Goal: Check status: Check status

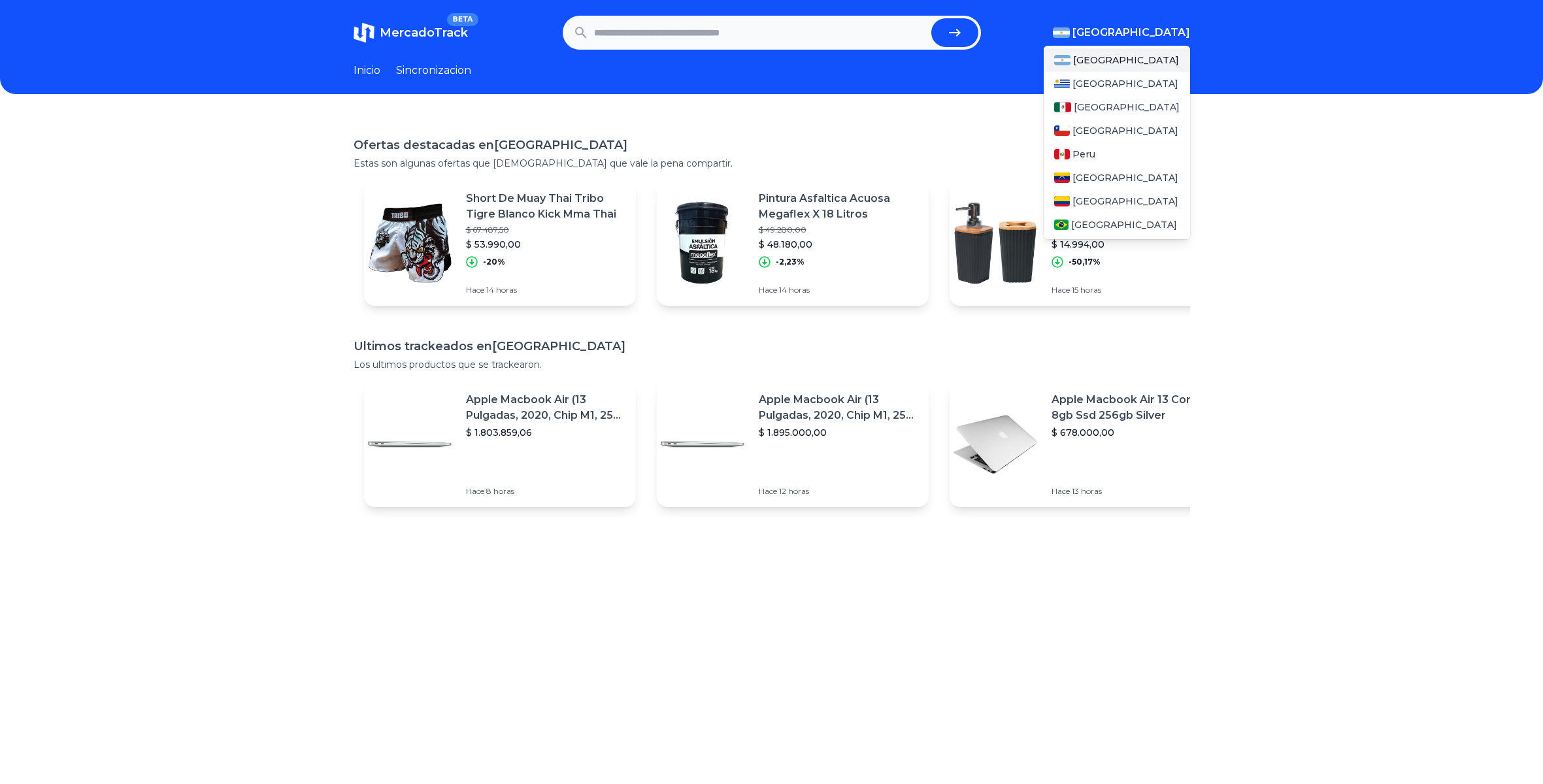
click at [1167, 33] on span "[GEOGRAPHIC_DATA]" at bounding box center [1131, 33] width 117 height 15
click at [1081, 107] on span "[GEOGRAPHIC_DATA]" at bounding box center [1127, 108] width 106 height 13
click at [1146, 34] on span "[GEOGRAPHIC_DATA]" at bounding box center [1131, 33] width 117 height 15
click at [1108, 103] on span "[GEOGRAPHIC_DATA]" at bounding box center [1127, 108] width 106 height 13
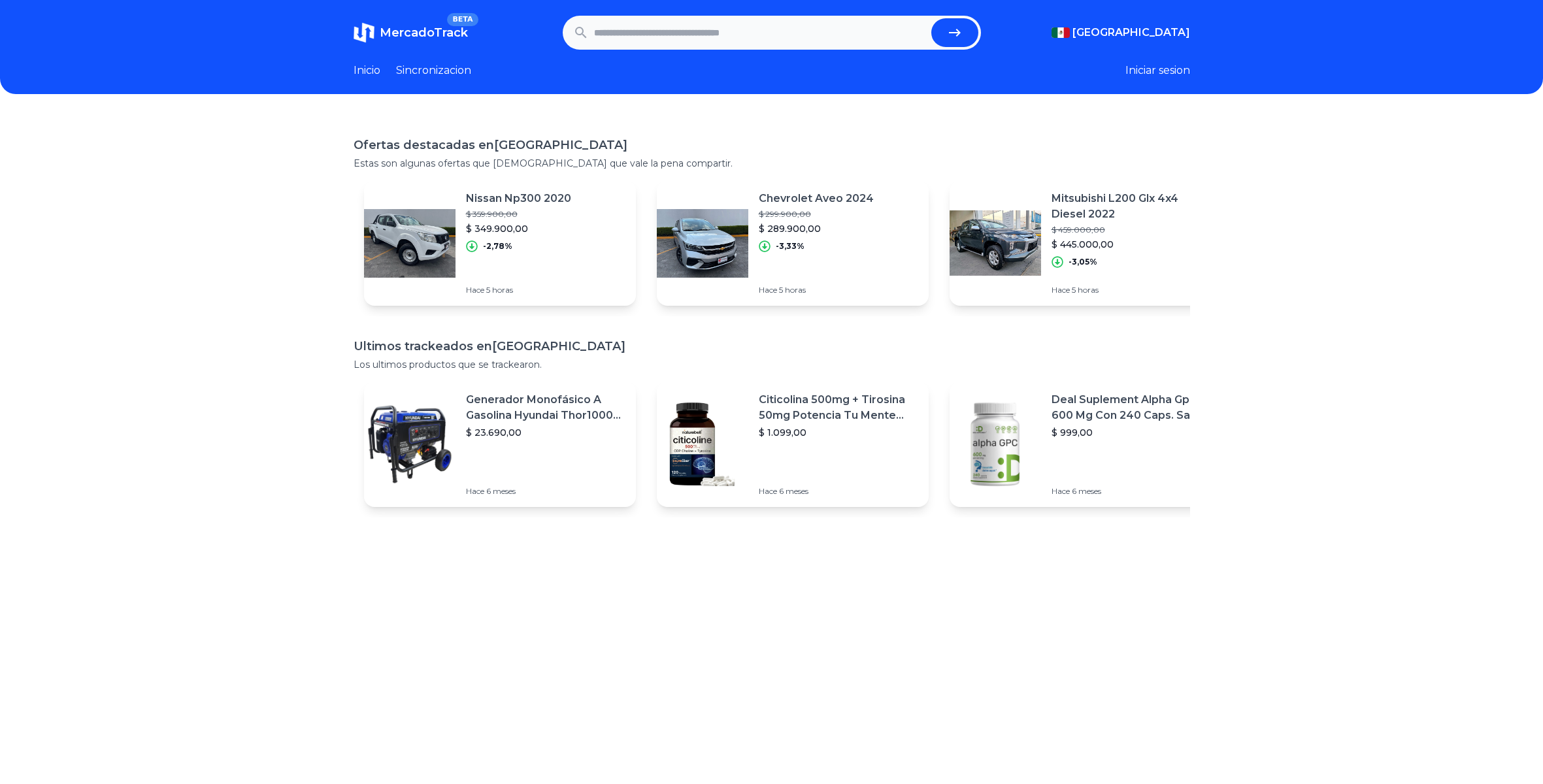
click at [1261, 90] on header "MercadoTrack BETA Mexico Argentina Uruguay Mexico Chile Peru Venezuela Colombia…" at bounding box center [771, 47] width 1543 height 94
click at [1154, 73] on button "Iniciar sesion" at bounding box center [1157, 70] width 64 height 15
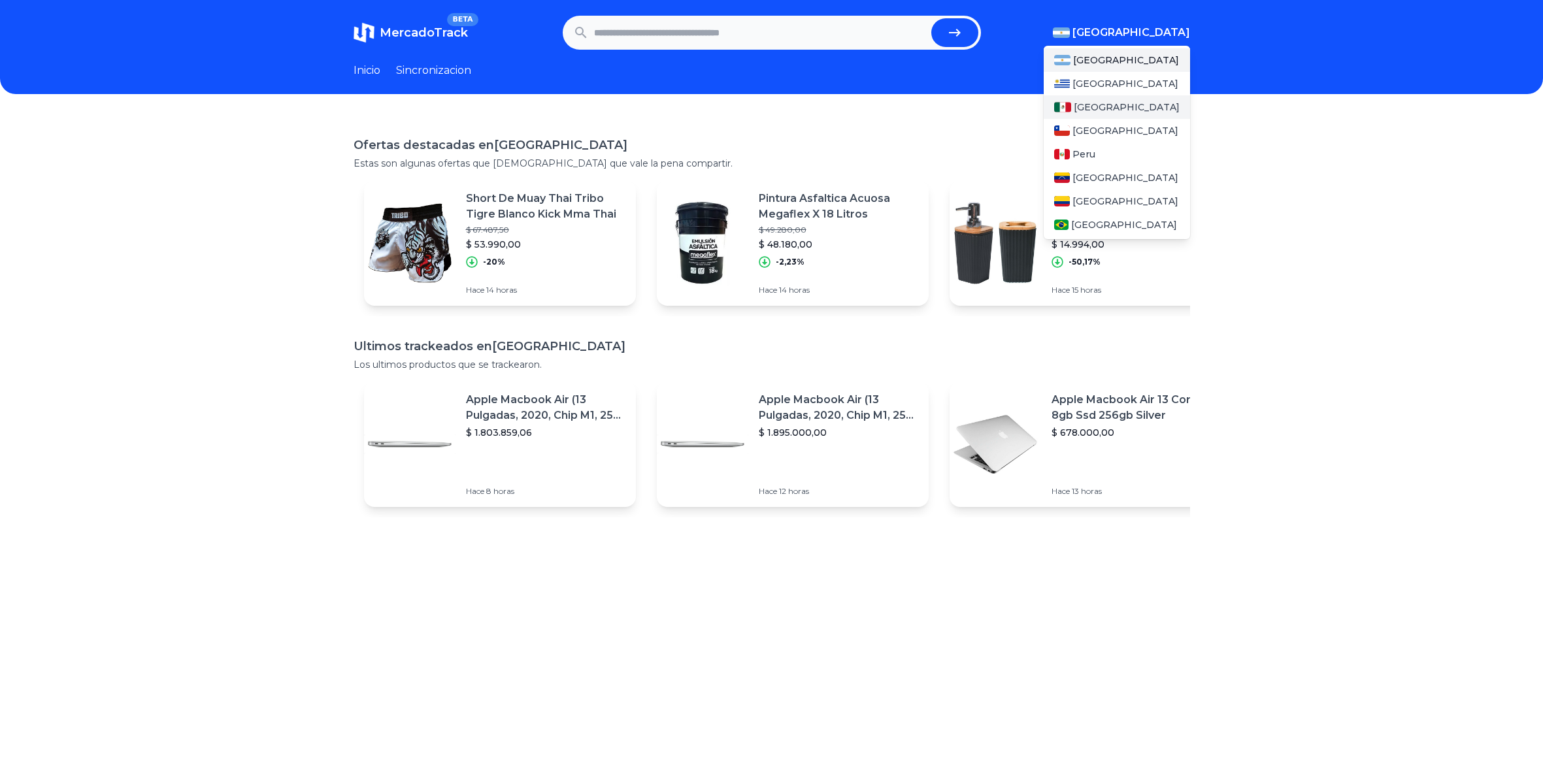
click at [1087, 103] on span "[GEOGRAPHIC_DATA]" at bounding box center [1127, 108] width 106 height 13
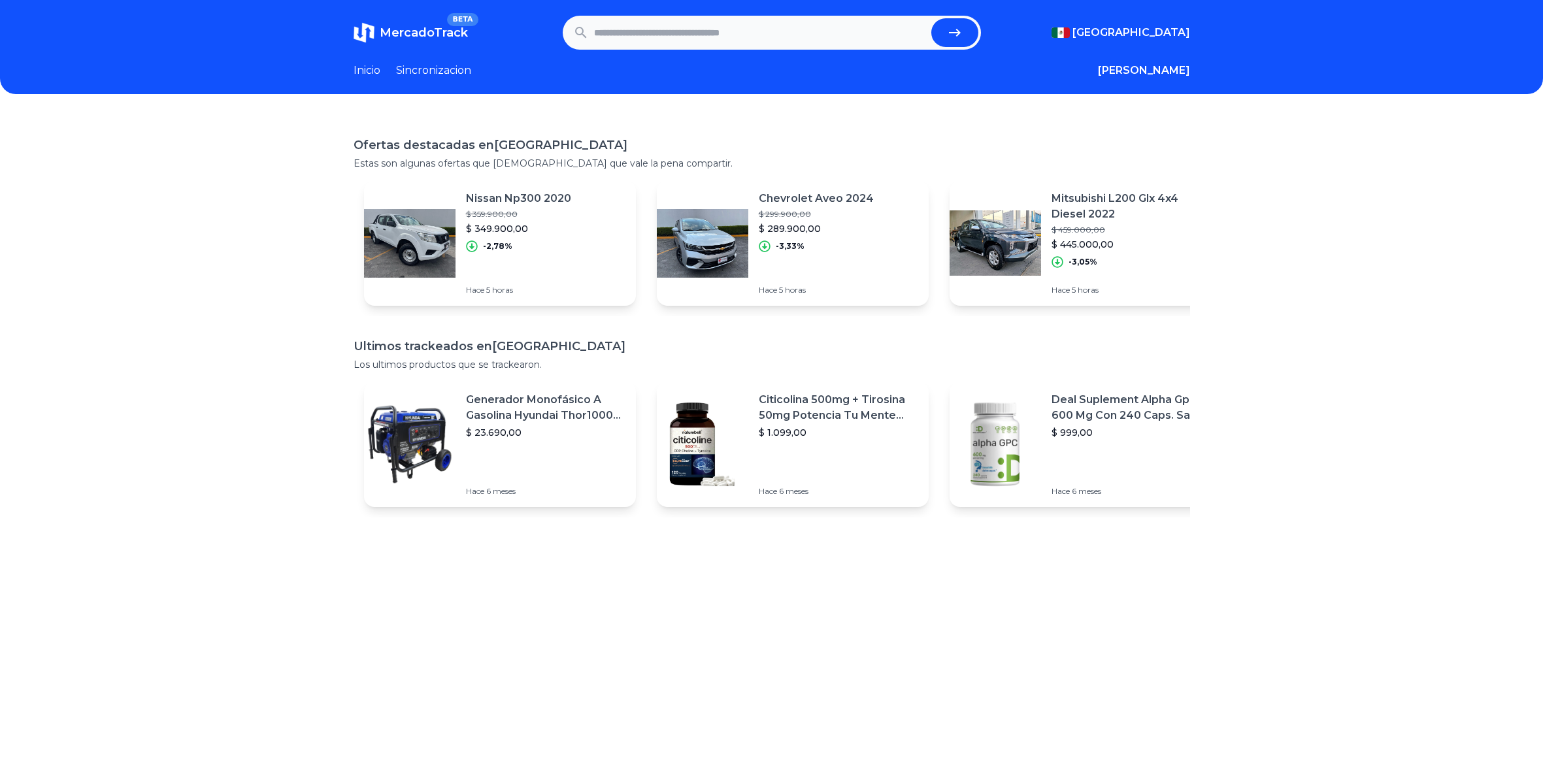
click at [458, 72] on link "Sincronizacion" at bounding box center [434, 70] width 75 height 15
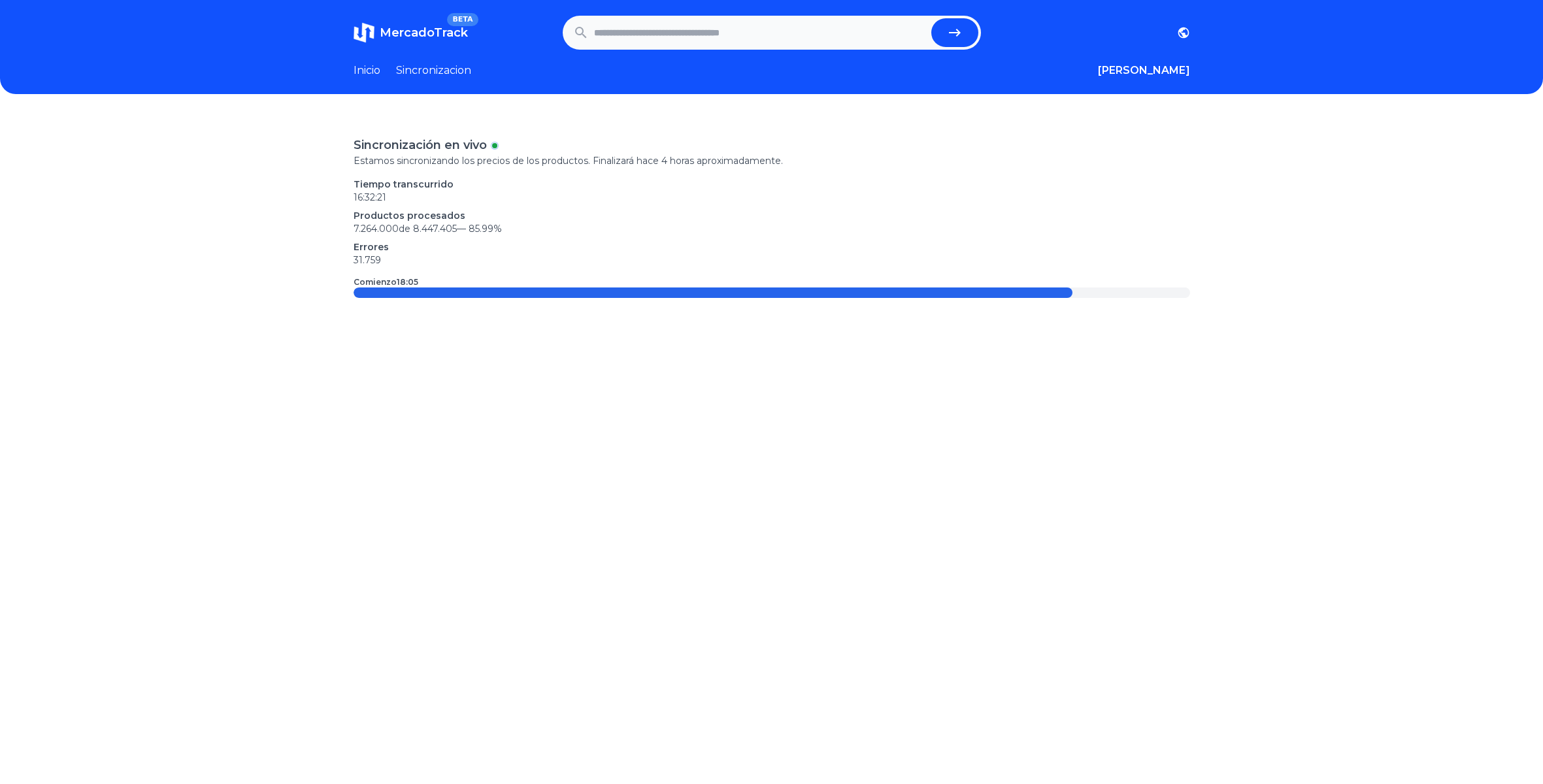
click at [381, 73] on link "Inicio" at bounding box center [367, 70] width 27 height 15
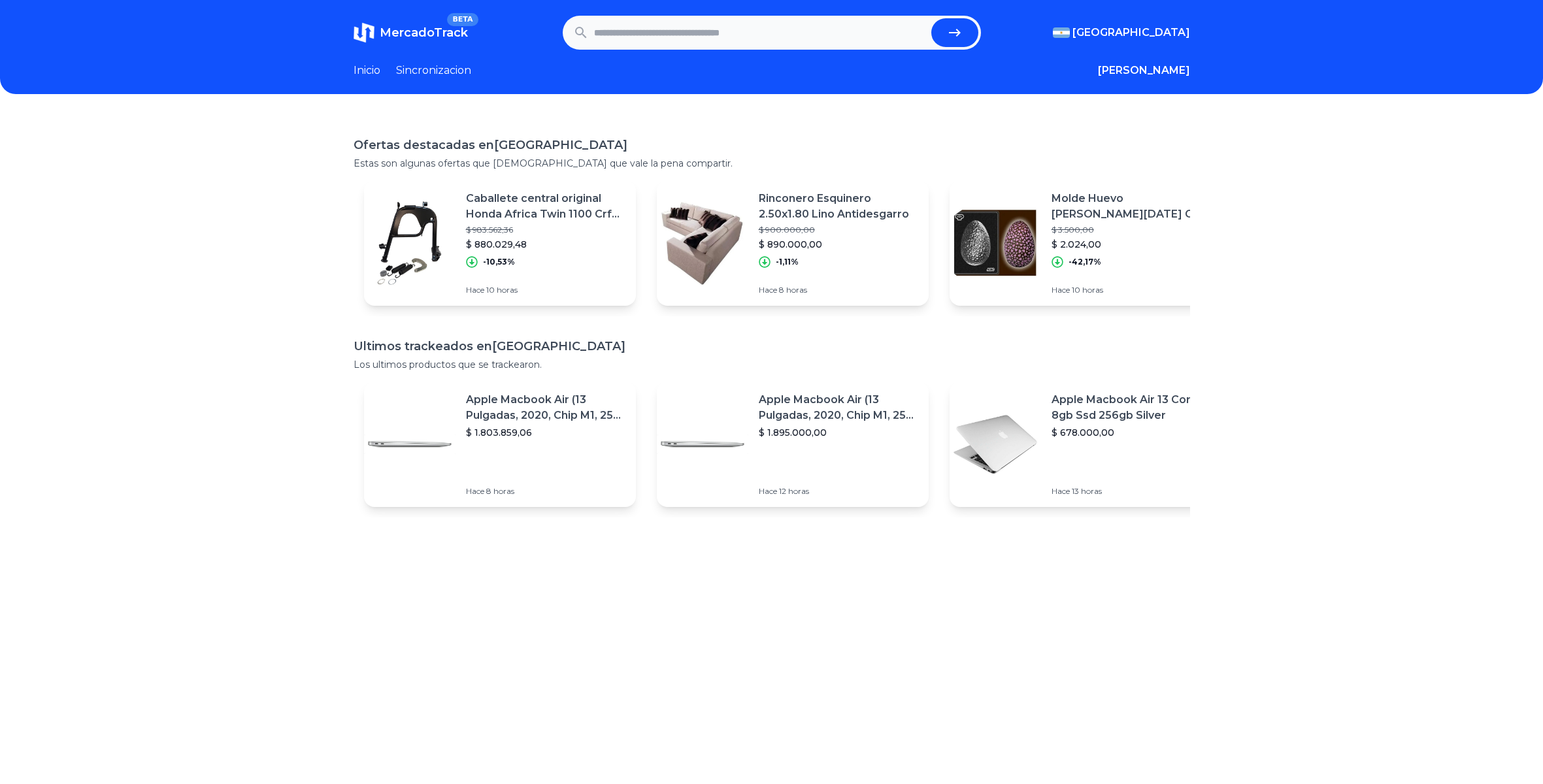
click at [656, 34] on input "text" at bounding box center [759, 33] width 332 height 29
paste input "**********"
click at [932, 18] on button "submit" at bounding box center [955, 33] width 47 height 29
type input "******"
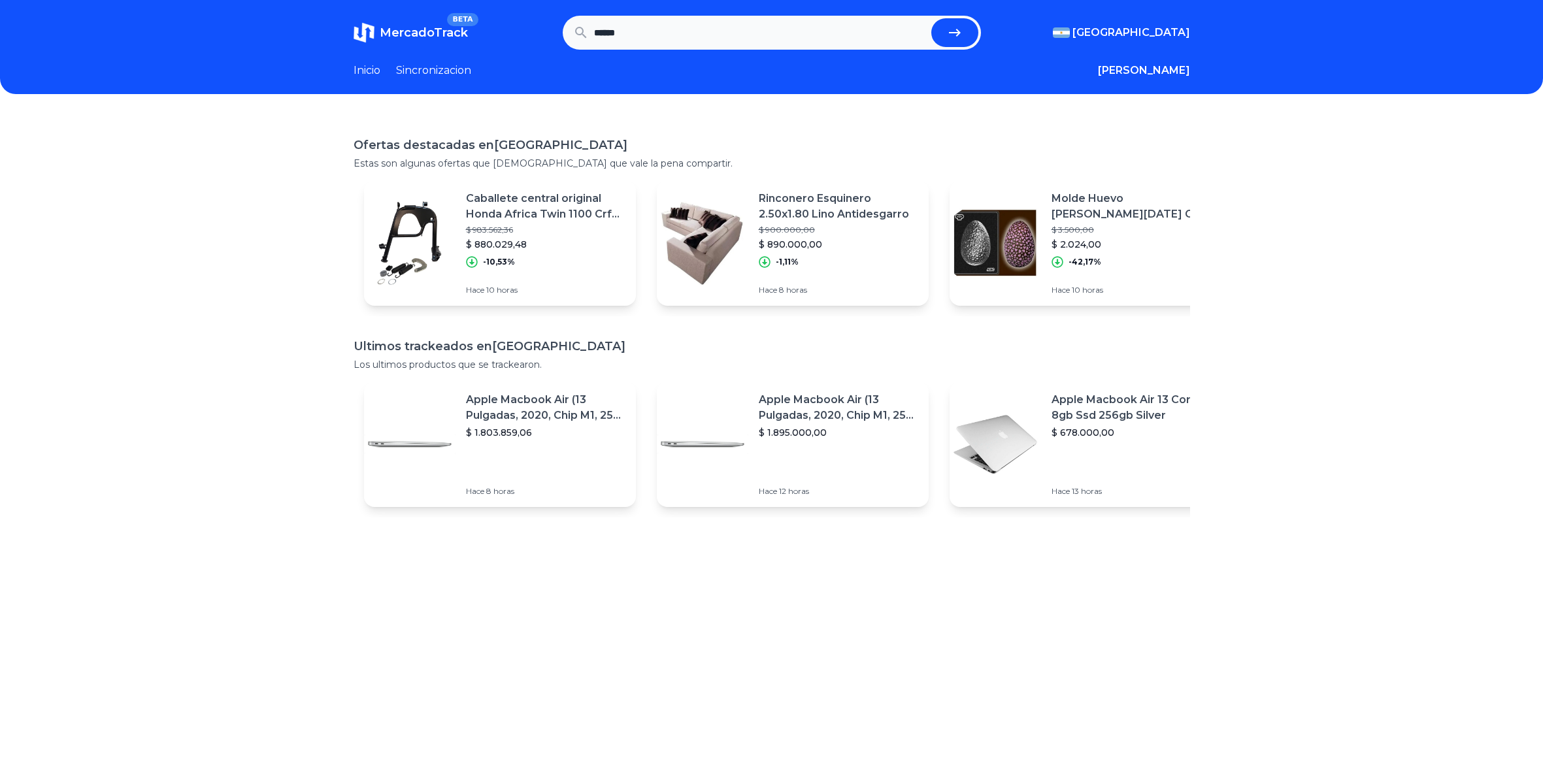
scroll to position [0, 0]
